Goal: Transaction & Acquisition: Purchase product/service

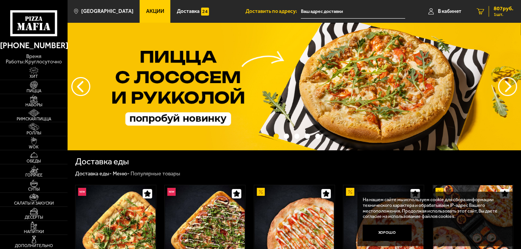
click at [495, 9] on span "807 руб." at bounding box center [504, 8] width 20 height 5
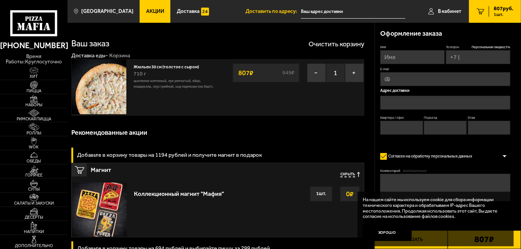
type input "+7 (906) 228-64-68"
type input "Парашютная улица, 12"
type input "669"
type input "19"
type input "7"
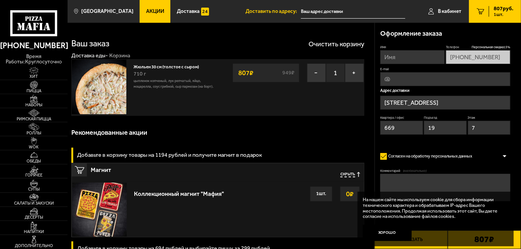
type input "Парашютная улица, 12"
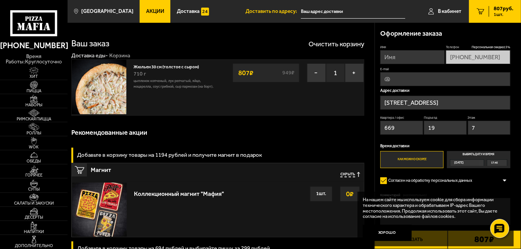
click at [173, 67] on link "Жюльен 30 см (толстое с сыром)" at bounding box center [169, 66] width 71 height 7
click at [107, 79] on img at bounding box center [99, 87] width 54 height 54
click at [36, 89] on span "Пицца" at bounding box center [34, 91] width 68 height 4
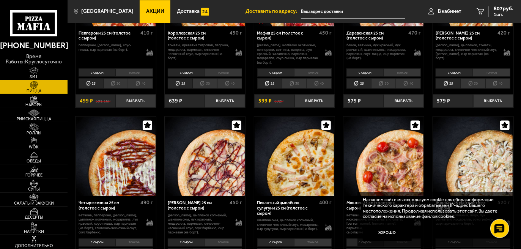
scroll to position [928, 0]
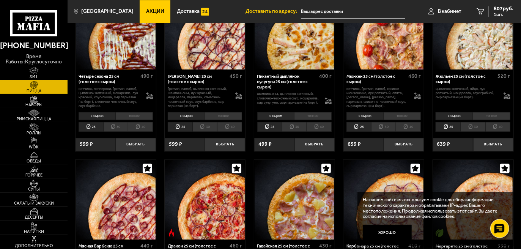
click at [452, 80] on div "Жюльен 25 см (толстое с сыром)" at bounding box center [466, 79] width 60 height 10
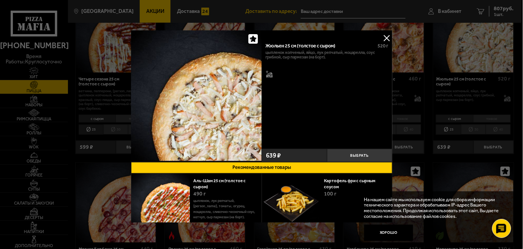
click at [385, 35] on button at bounding box center [386, 37] width 11 height 11
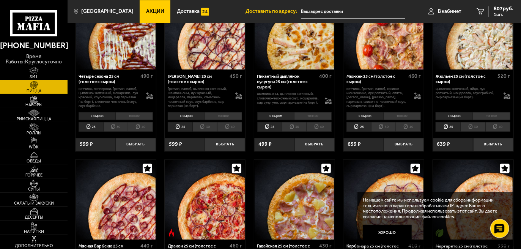
click at [450, 131] on li "25" at bounding box center [448, 127] width 25 height 10
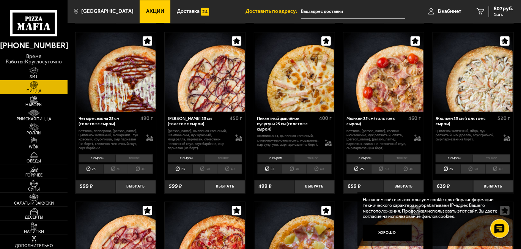
scroll to position [928, 0]
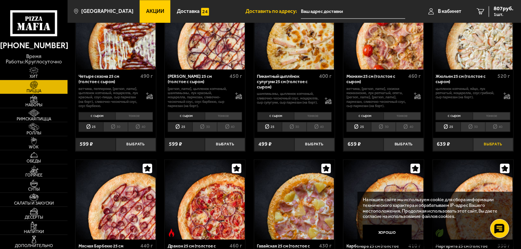
click at [498, 149] on button "Выбрать" at bounding box center [493, 144] width 40 height 13
click at [506, 150] on button "+" at bounding box center [506, 144] width 13 height 13
click at [496, 8] on span "1893 руб." at bounding box center [502, 8] width 23 height 5
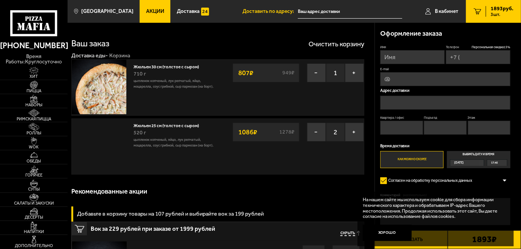
type input "+7 (906) 228-64-68"
type input "Парашютная улица, 12"
type input "669"
type input "19"
type input "7"
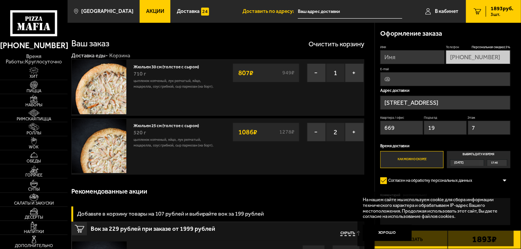
type input "Парашютная улица, 12"
click at [314, 73] on button "−" at bounding box center [316, 72] width 19 height 19
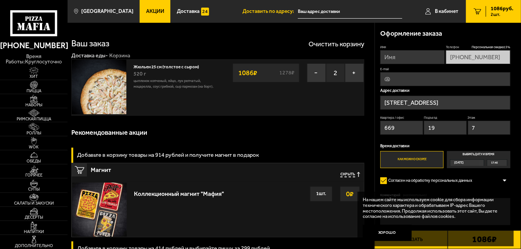
scroll to position [42, 0]
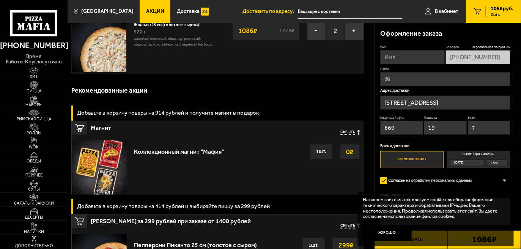
click at [407, 52] on input "Имя" at bounding box center [412, 57] width 65 height 14
type input "покупатель"
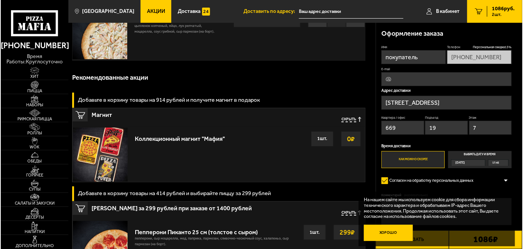
scroll to position [169, 0]
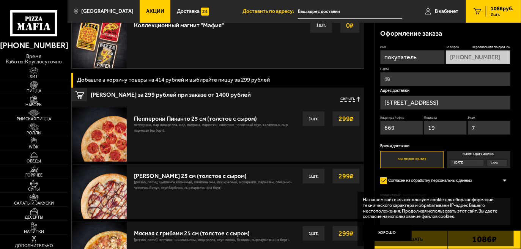
click at [415, 248] on button "Заказать" at bounding box center [411, 239] width 73 height 19
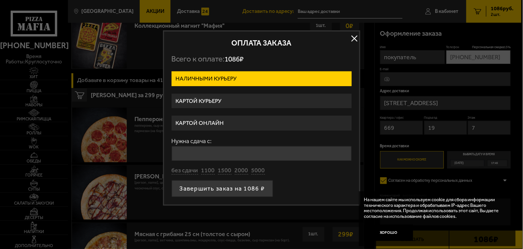
click at [263, 123] on label "Картой онлайн" at bounding box center [262, 123] width 180 height 15
click at [0, 0] on input "Картой онлайн" at bounding box center [0, 0] width 0 height 0
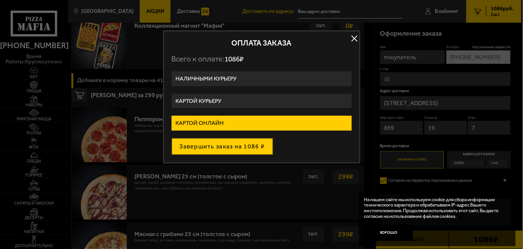
click at [255, 146] on button "Завершить заказ на 1086 ₽" at bounding box center [222, 146] width 101 height 17
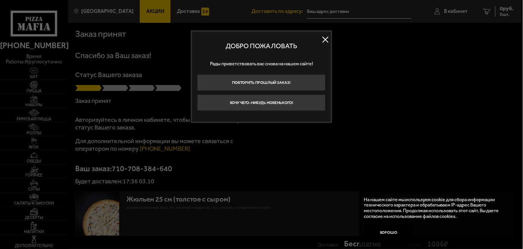
click at [325, 39] on button at bounding box center [325, 39] width 11 height 11
